Goal: Information Seeking & Learning: Learn about a topic

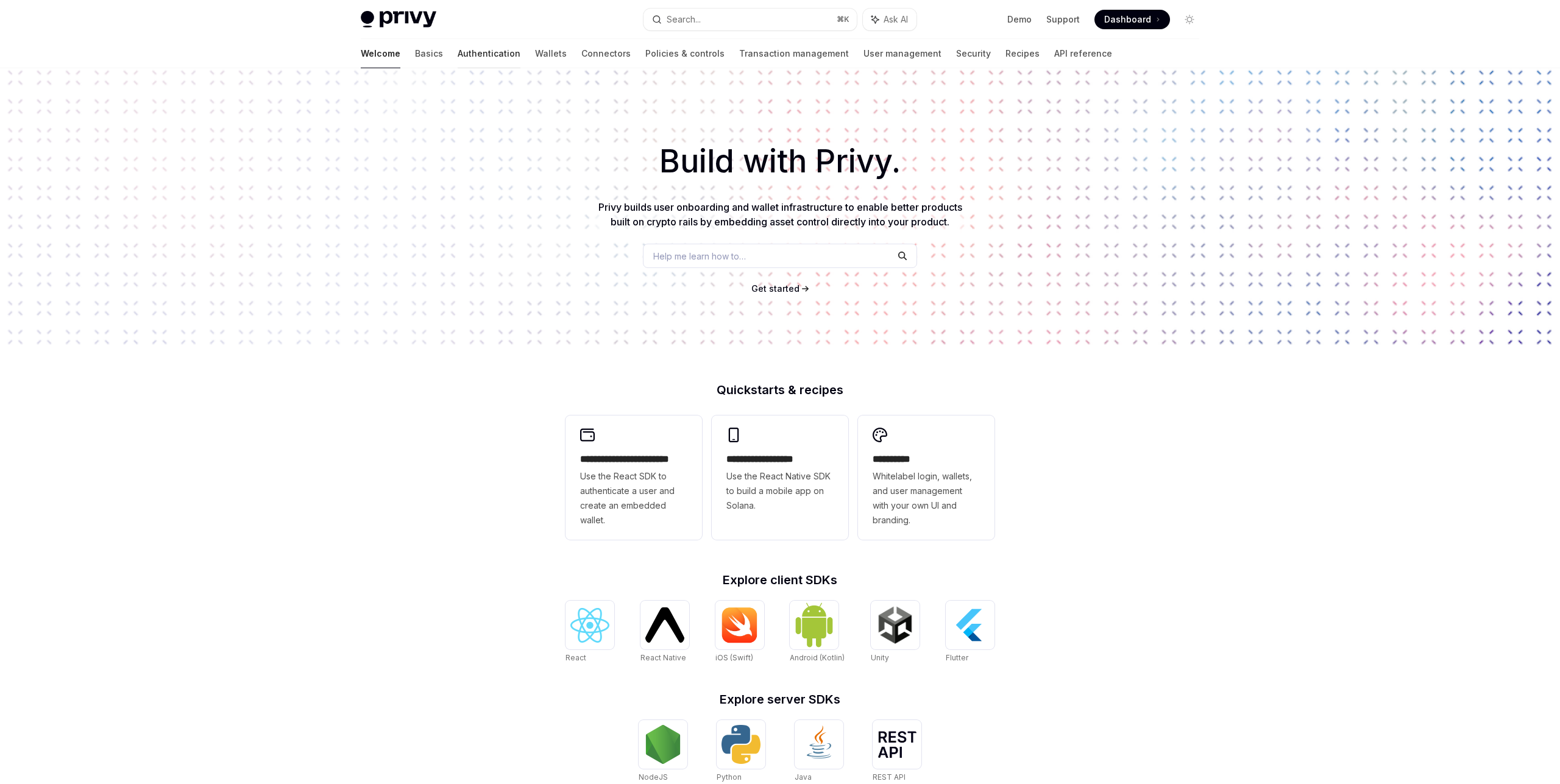
click at [458, 58] on link "Authentication" at bounding box center [489, 53] width 63 height 29
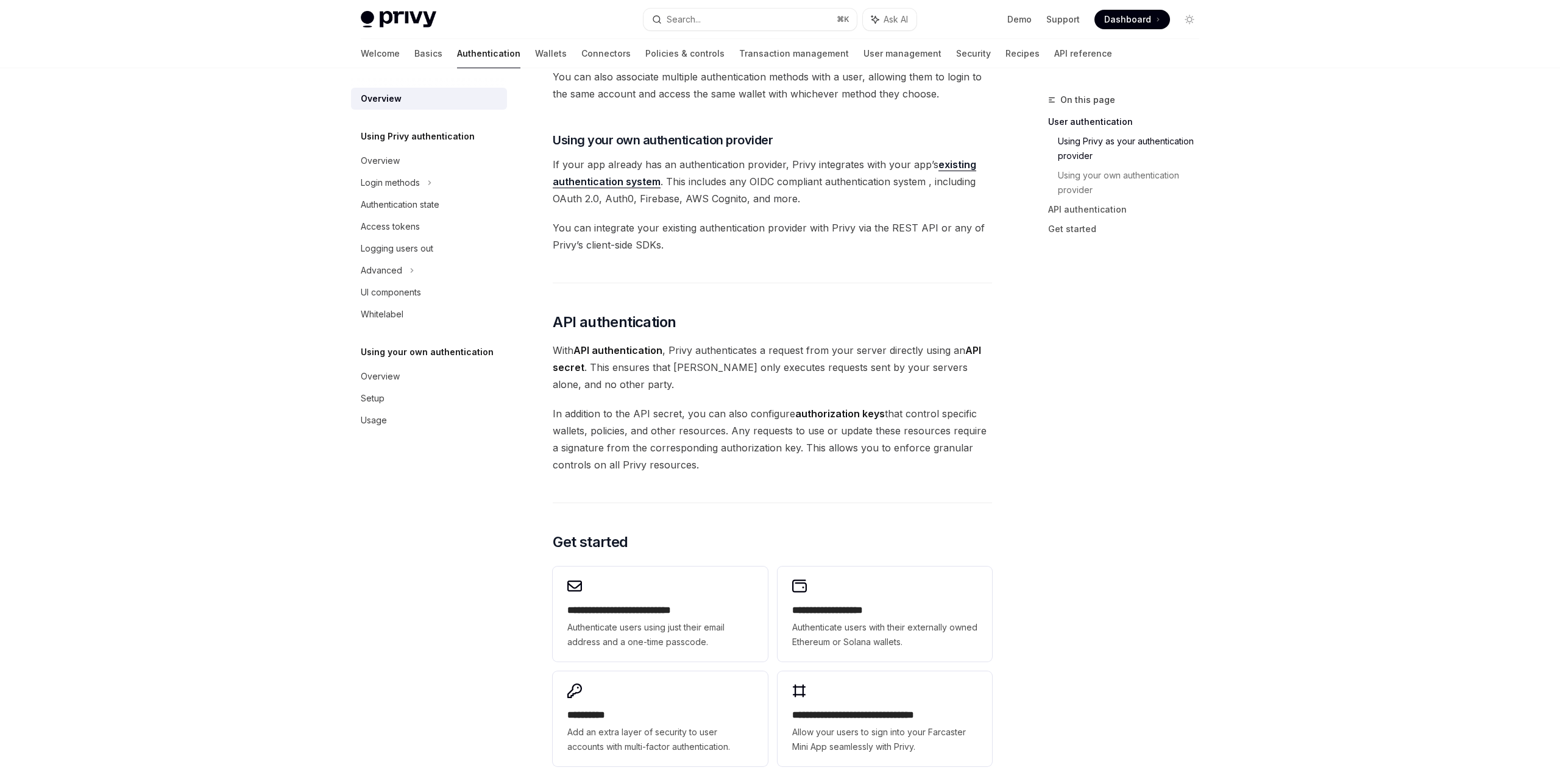
scroll to position [556, 0]
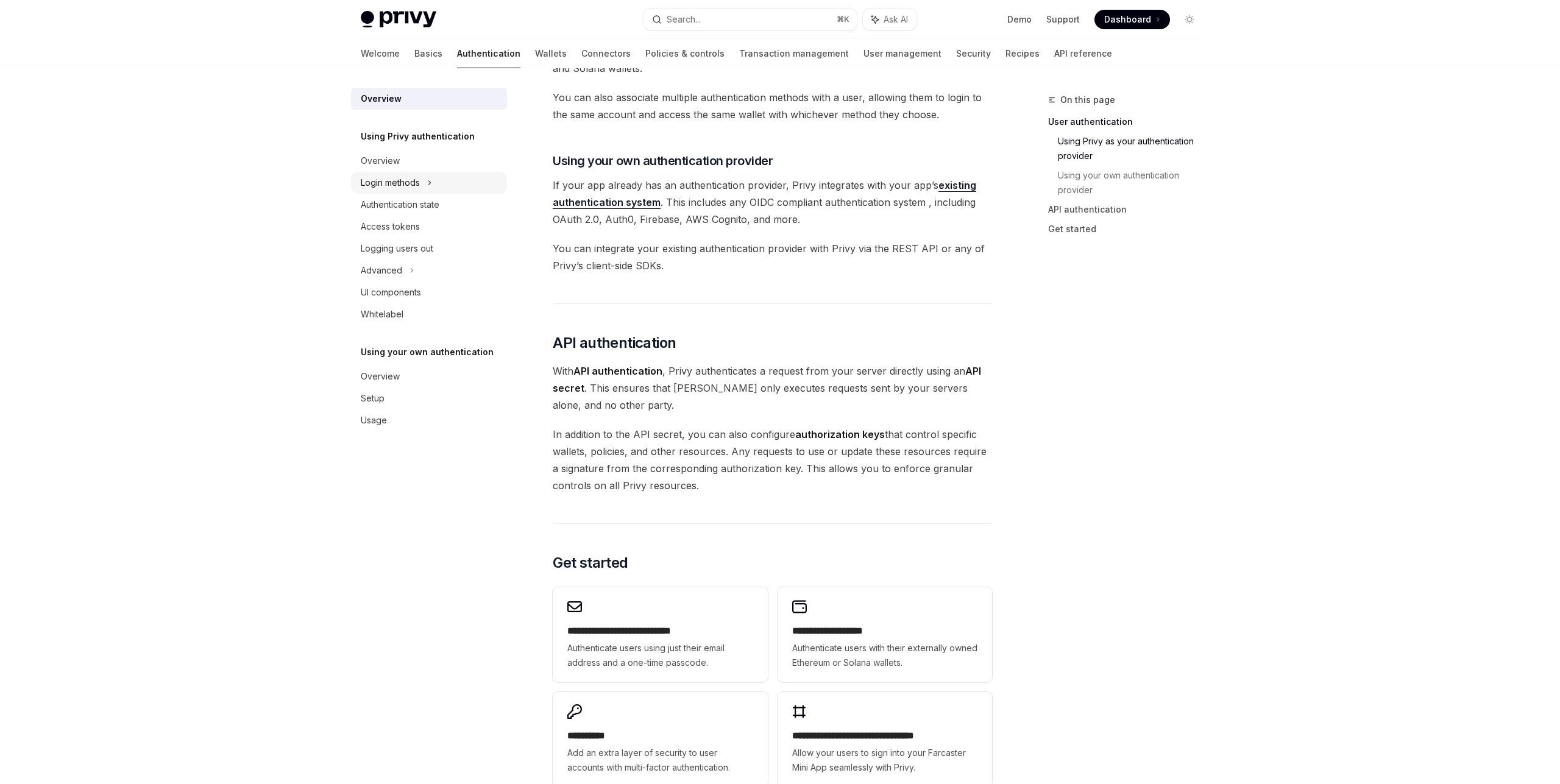
click at [418, 185] on div "Login methods" at bounding box center [390, 183] width 59 height 15
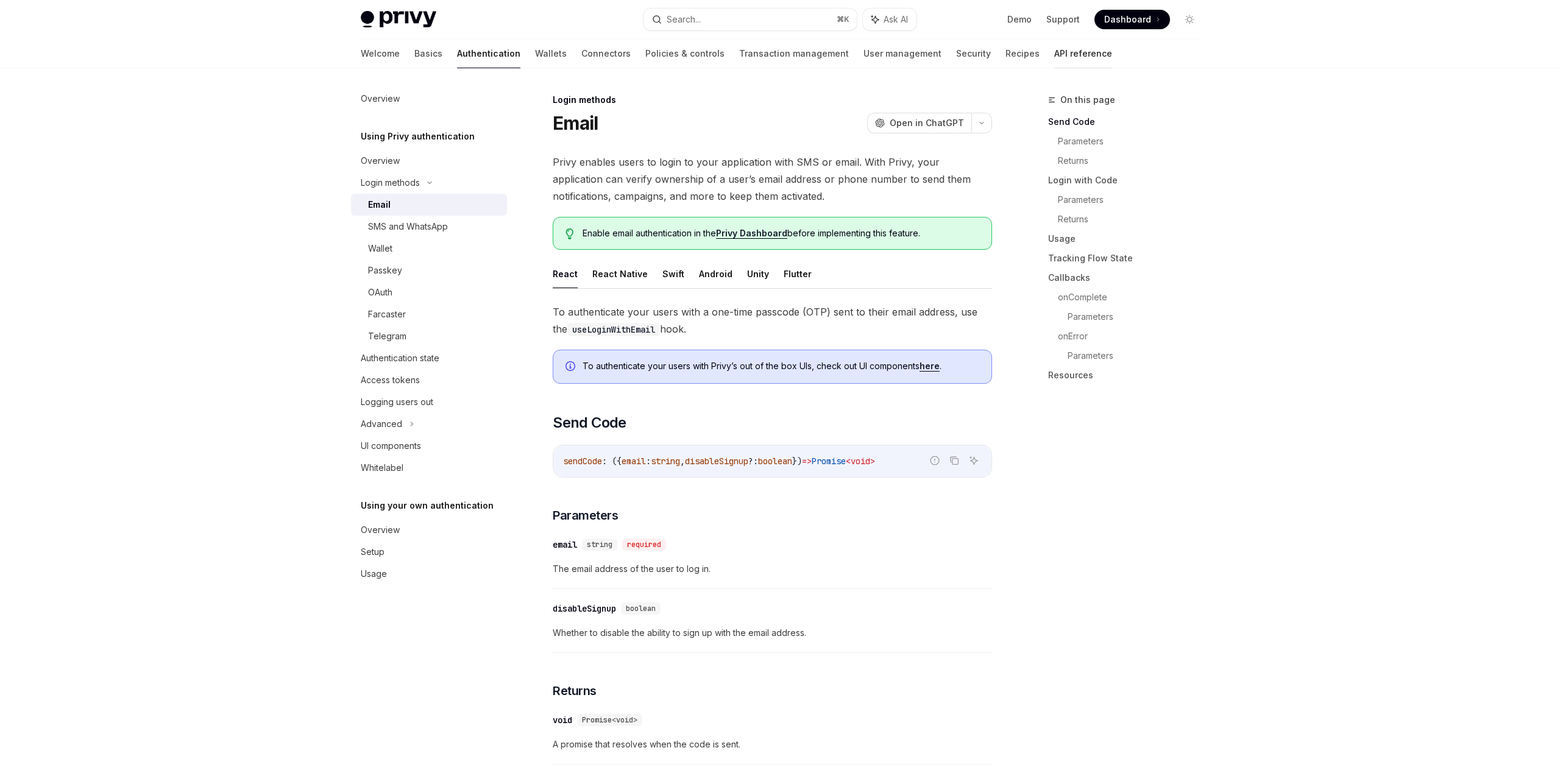
click at [1054, 59] on link "API reference" at bounding box center [1083, 53] width 58 height 29
type textarea "*"
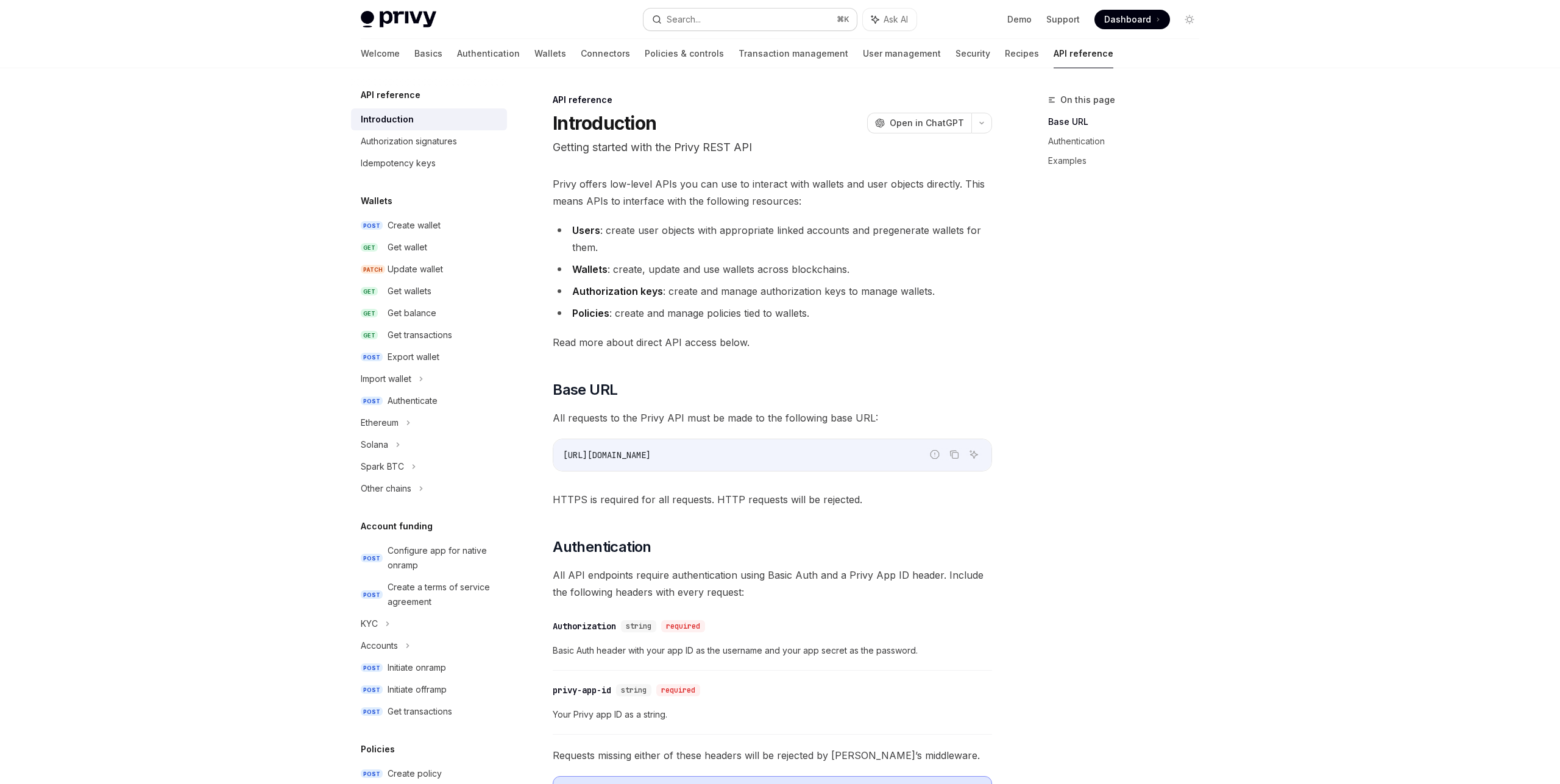
click at [712, 21] on button "Search... ⌘ K" at bounding box center [750, 20] width 213 height 22
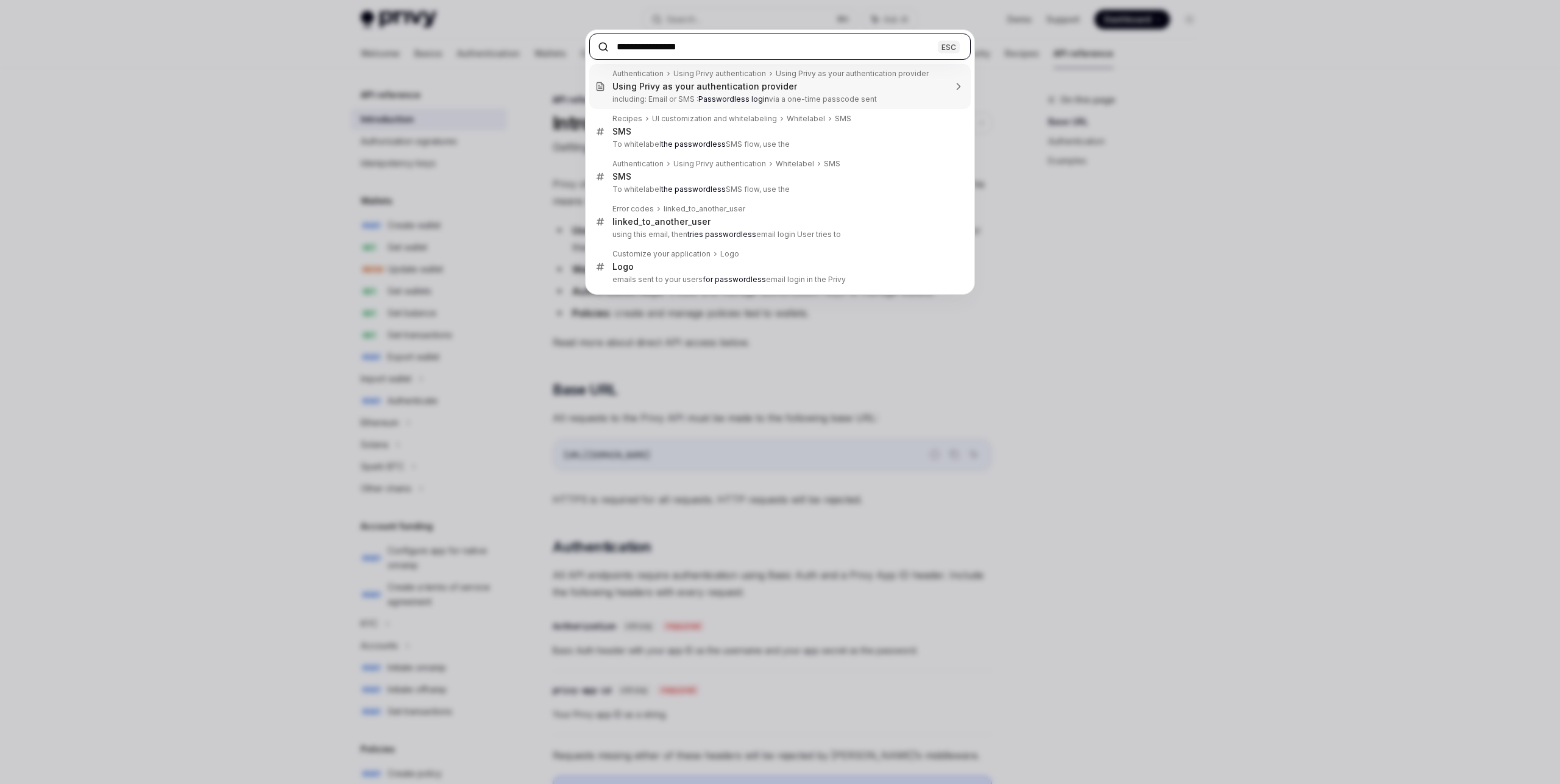
type input "**********"
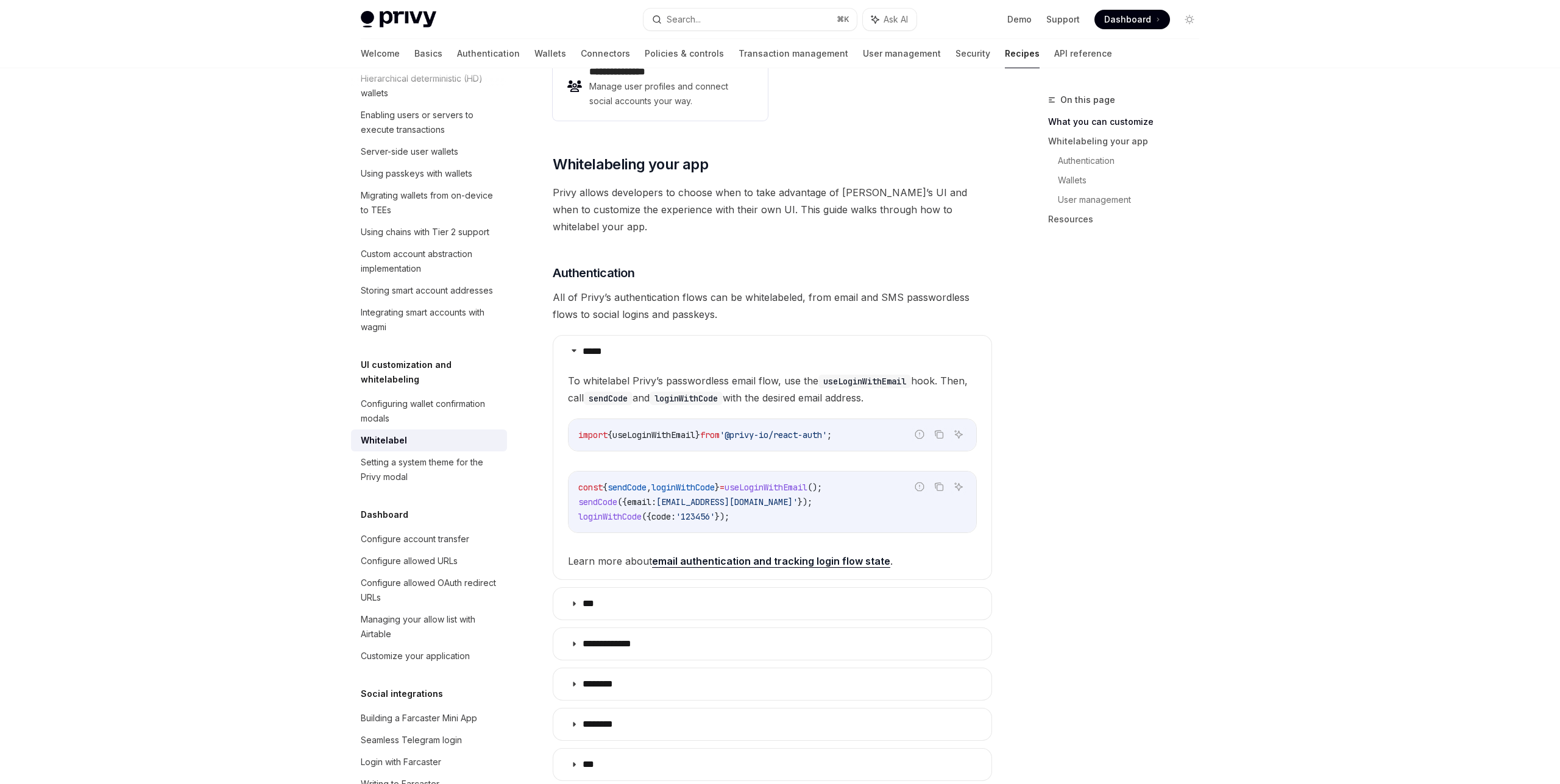
scroll to position [354, 0]
click at [815, 552] on link "email authentication and tracking login flow state" at bounding box center [772, 558] width 238 height 13
type textarea "*"
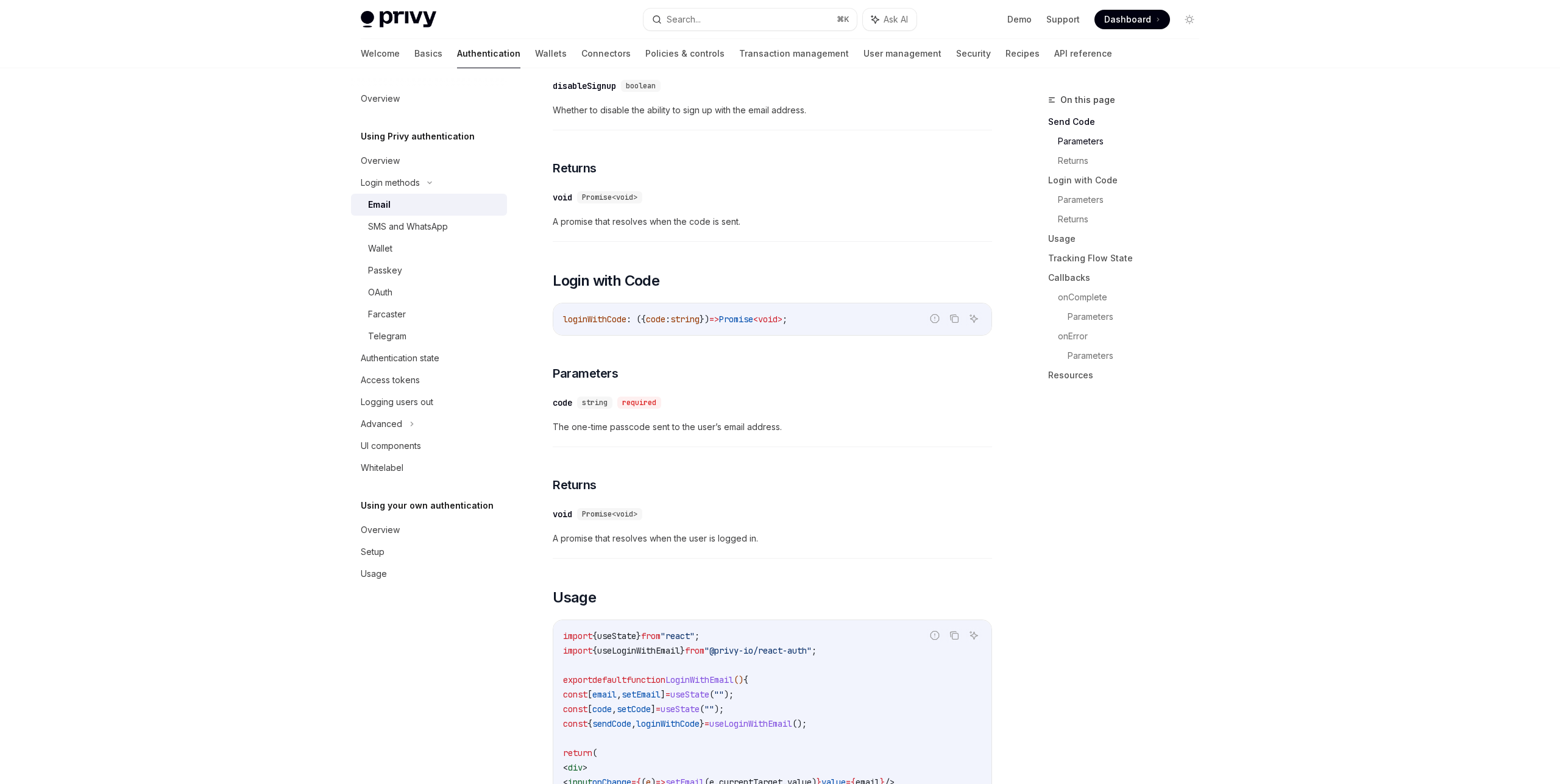
scroll to position [530, 0]
